Goal: Communication & Community: Answer question/provide support

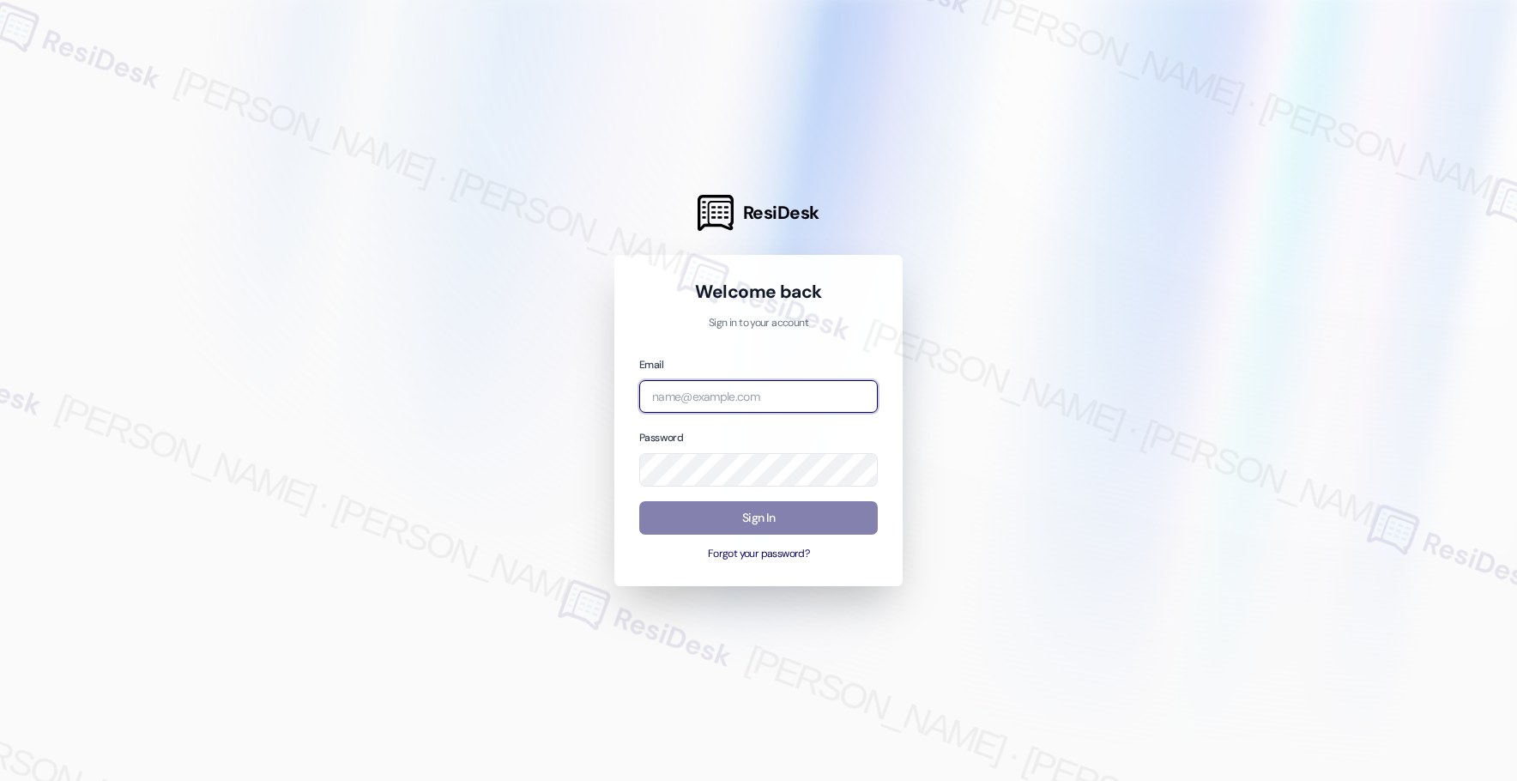
type input "[EMAIL_ADDRESS][PERSON_NAME][PERSON_NAME][PERSON_NAME][DOMAIN_NAME]"
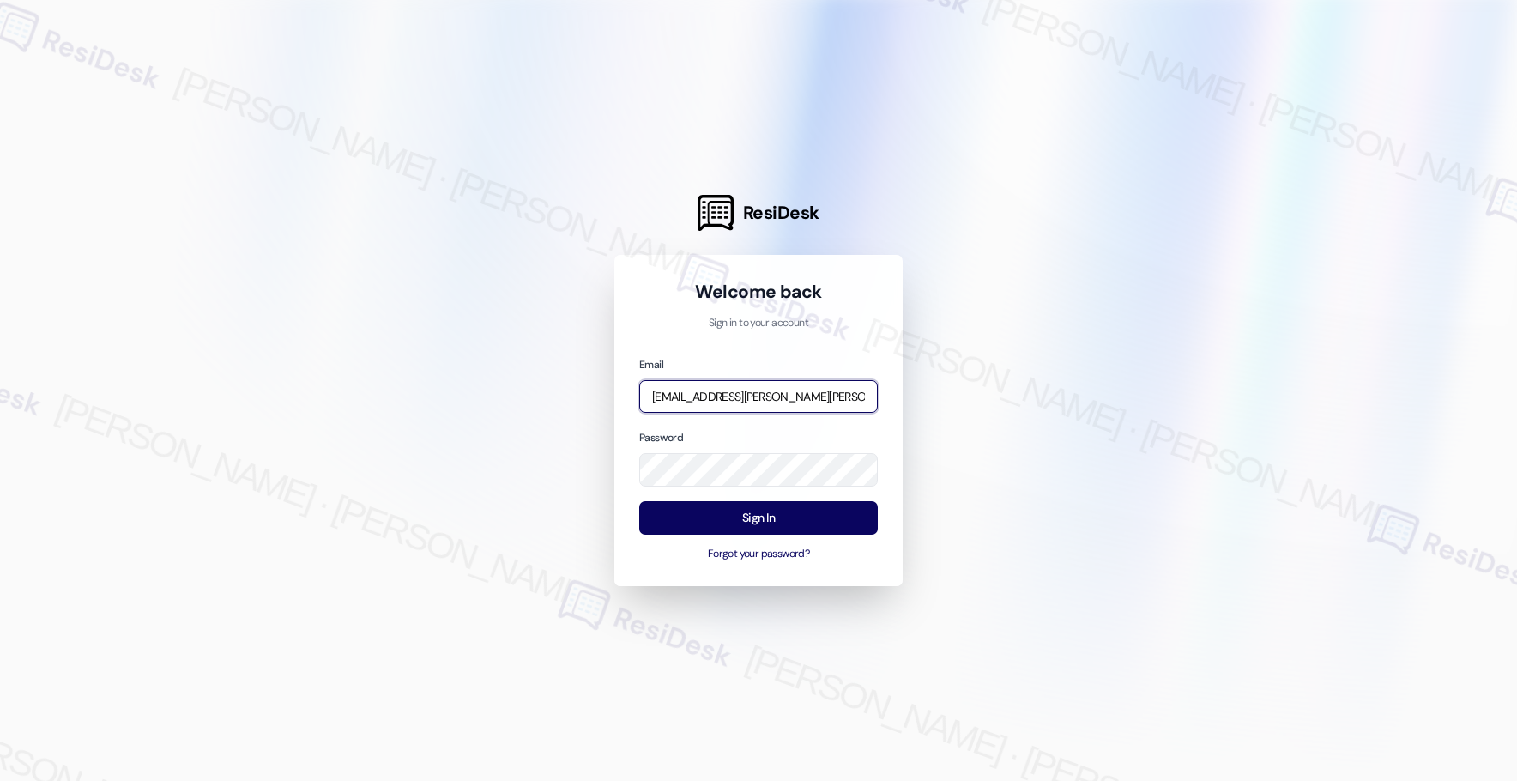
click at [737, 398] on input "[EMAIL_ADDRESS][PERSON_NAME][PERSON_NAME][PERSON_NAME][DOMAIN_NAME]" at bounding box center [758, 396] width 239 height 33
type input "automated-surveys-american_landmark-[PERSON_NAME].[PERSON_NAME]@american_[DOMAI…"
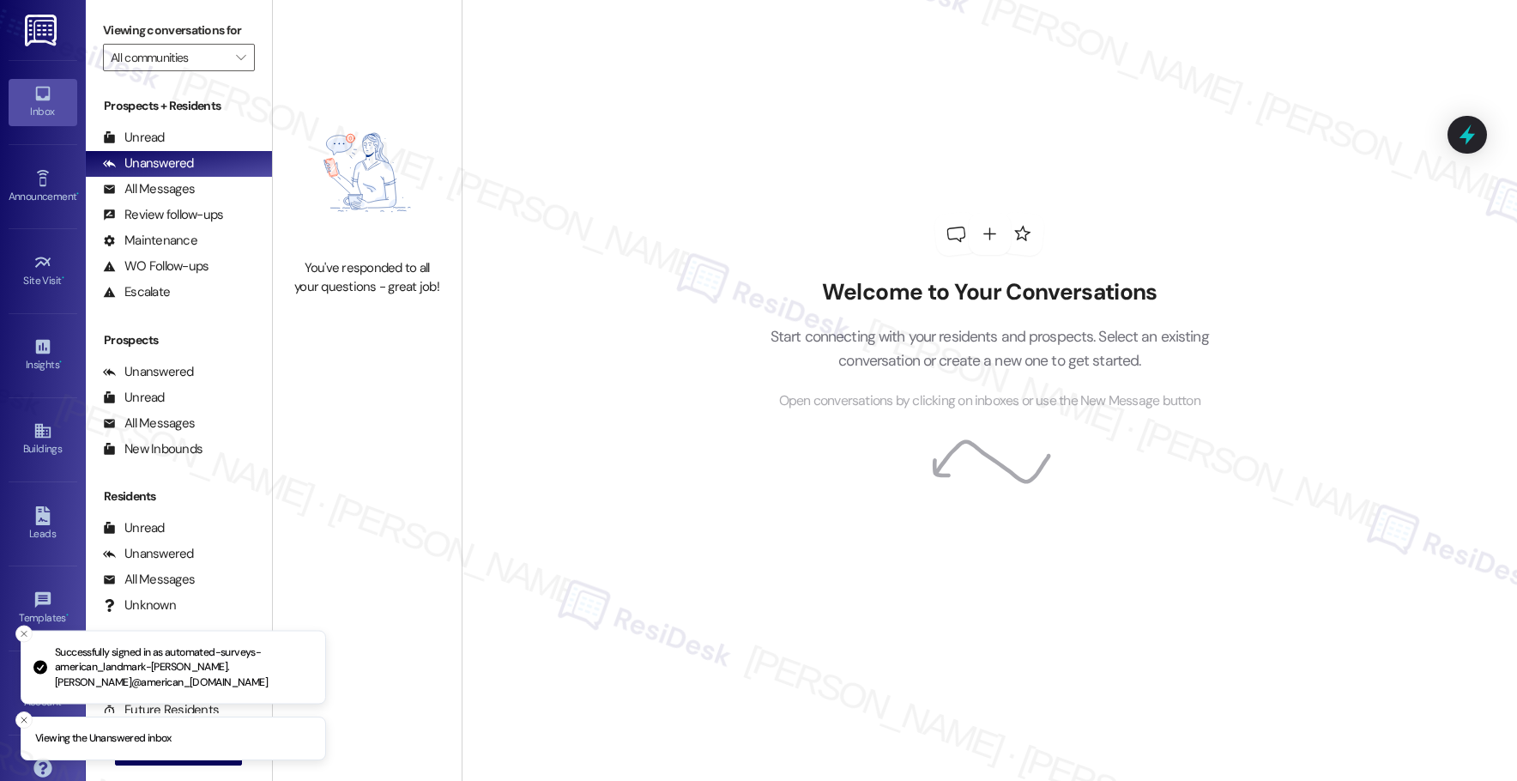
click at [44, 105] on div "Inbox" at bounding box center [43, 111] width 86 height 17
click at [236, 57] on icon "" at bounding box center [240, 58] width 9 height 14
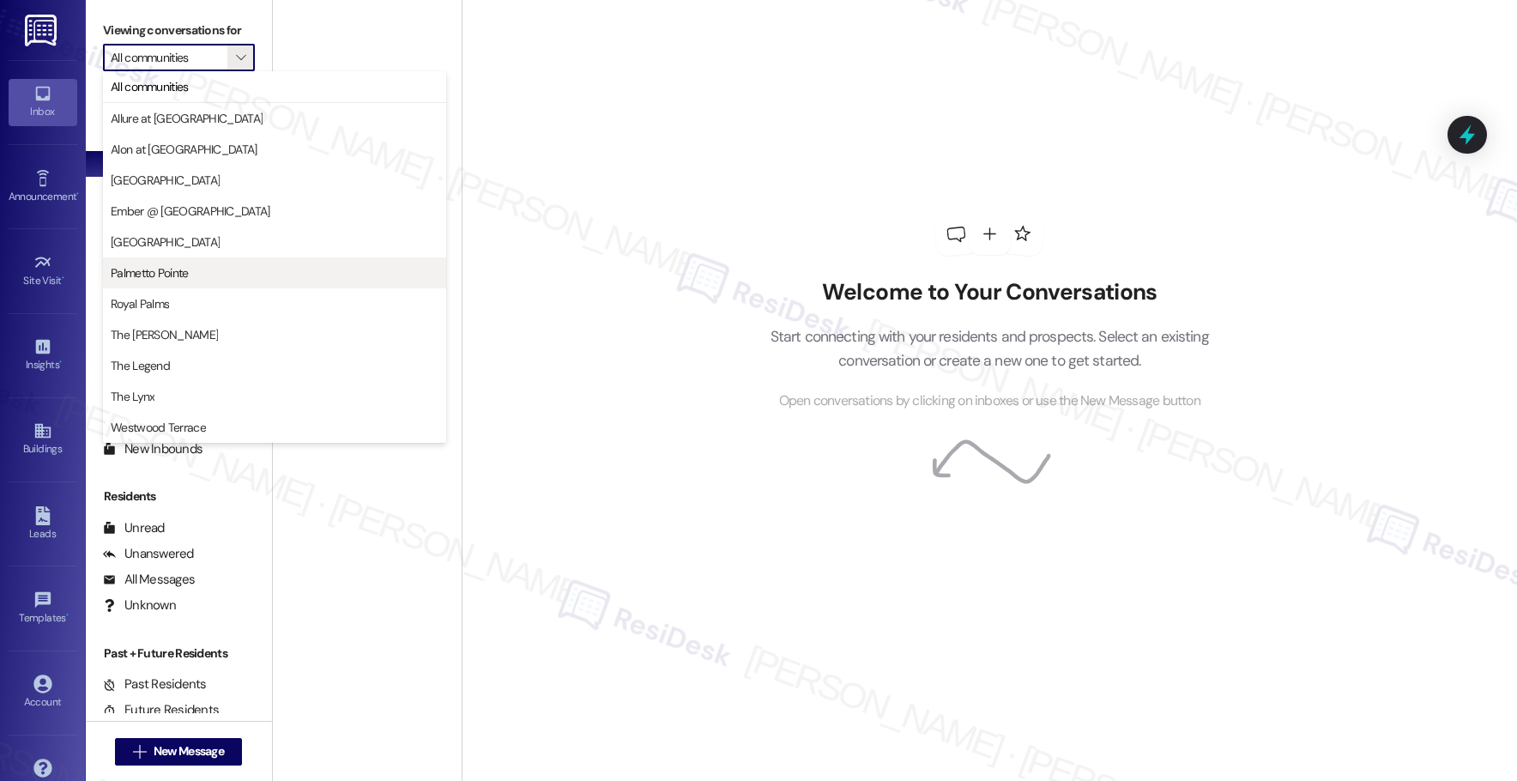
click at [190, 275] on span "Palmetto Pointe" at bounding box center [275, 272] width 328 height 17
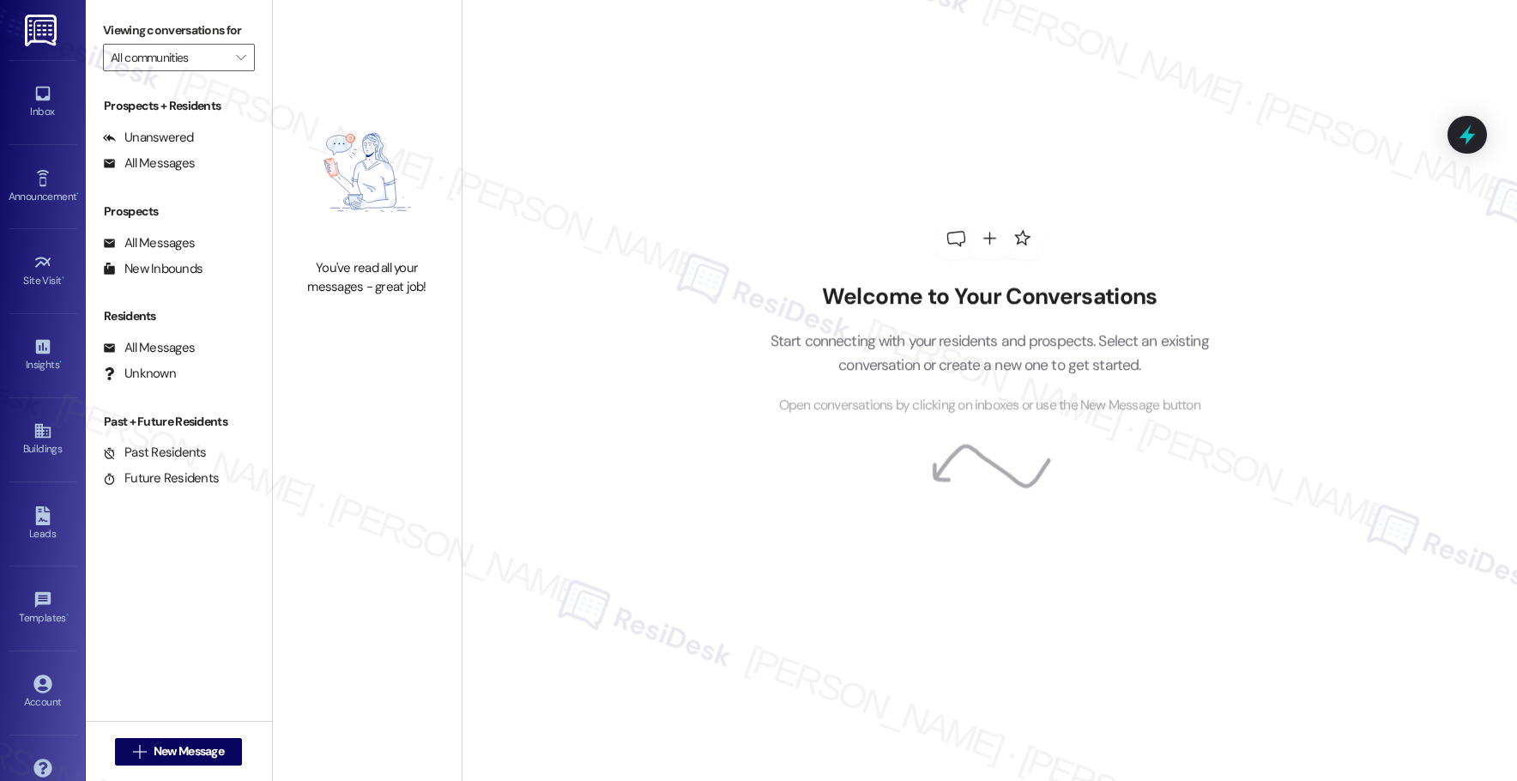
type input "Palmetto Pointe"
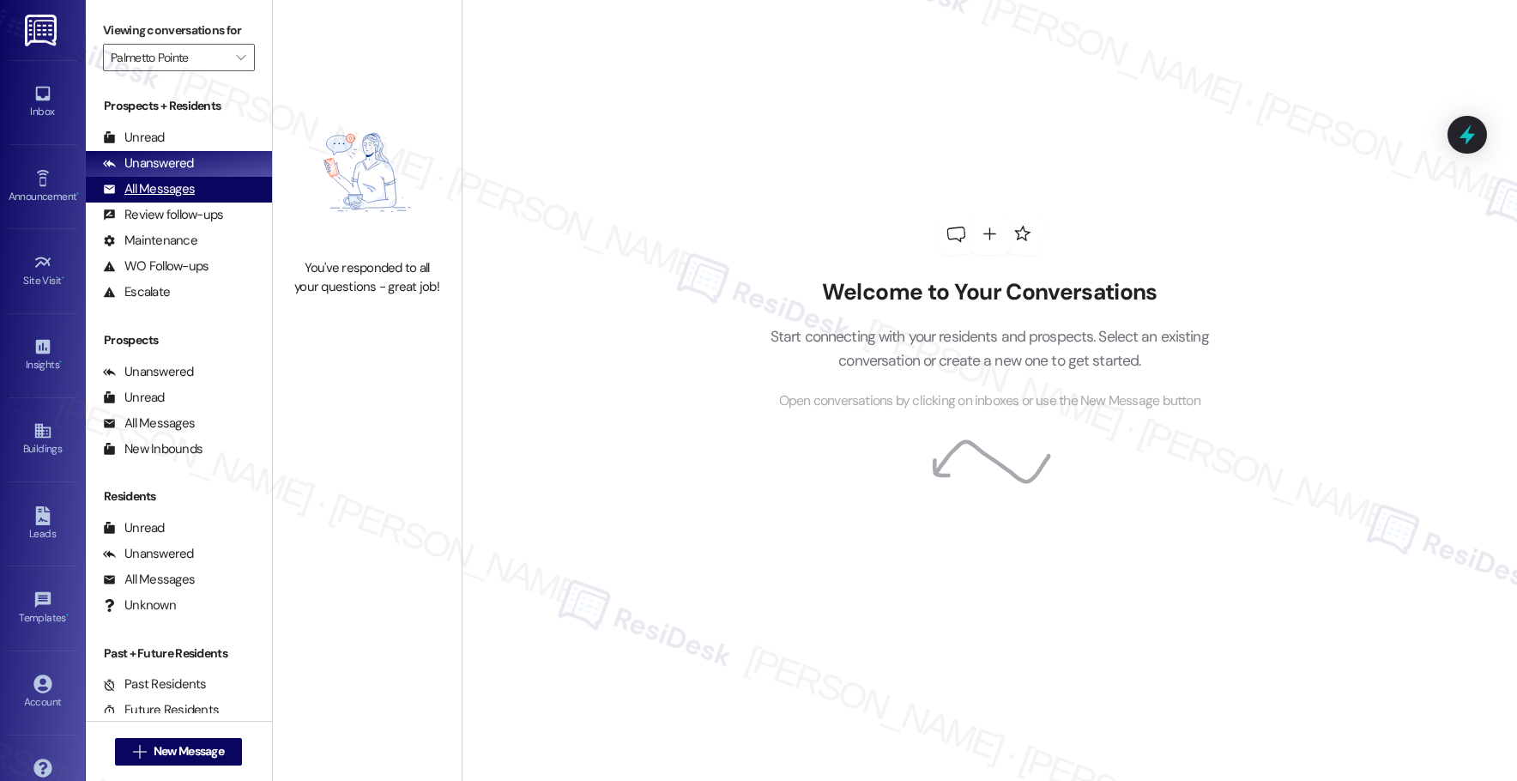
click at [177, 188] on div "All Messages" at bounding box center [149, 189] width 92 height 18
